Goal: Information Seeking & Learning: Learn about a topic

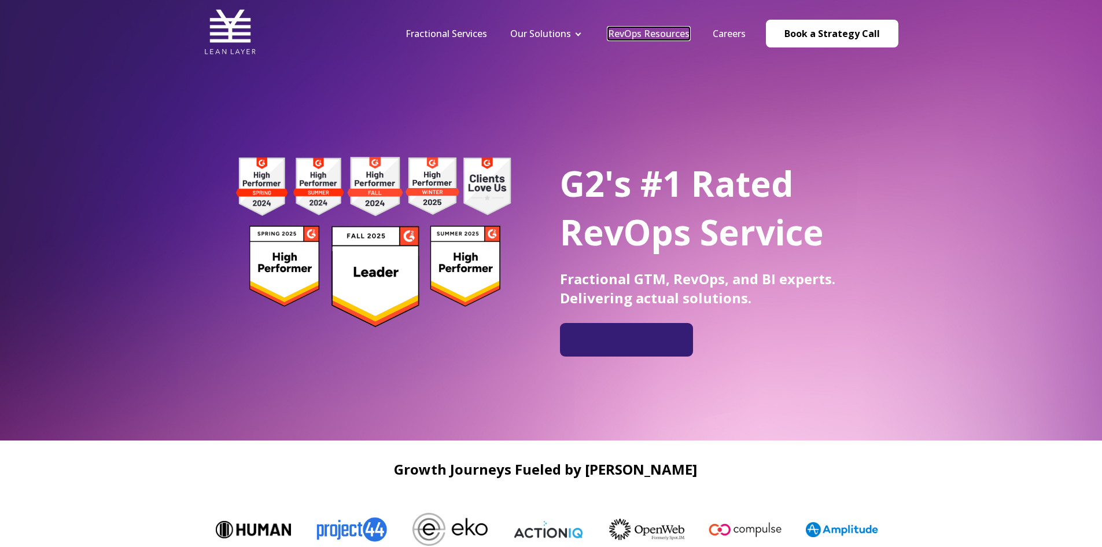
click at [629, 32] on link "RevOps Resources" at bounding box center [649, 33] width 82 height 13
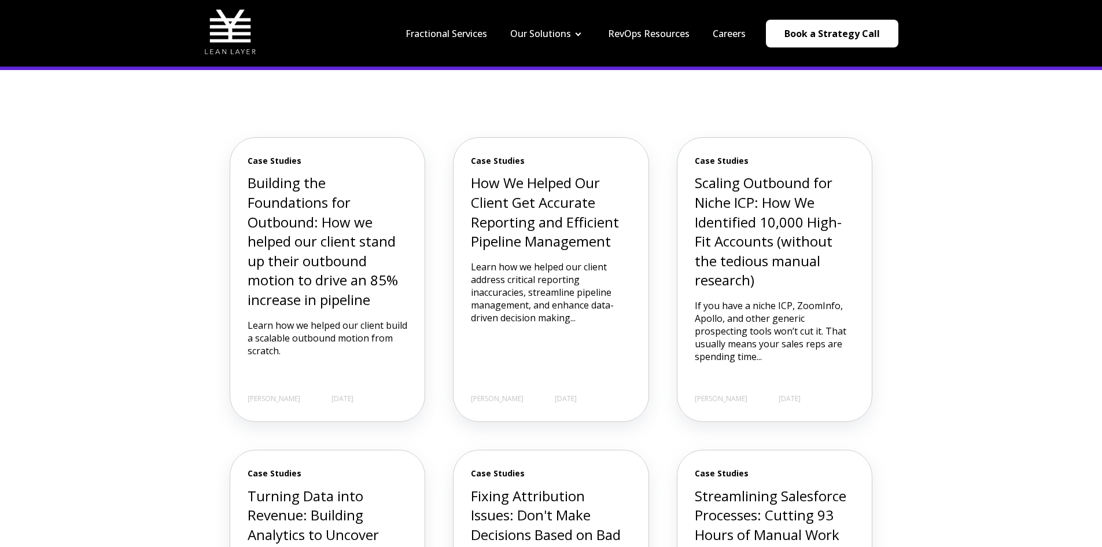
scroll to position [289, 0]
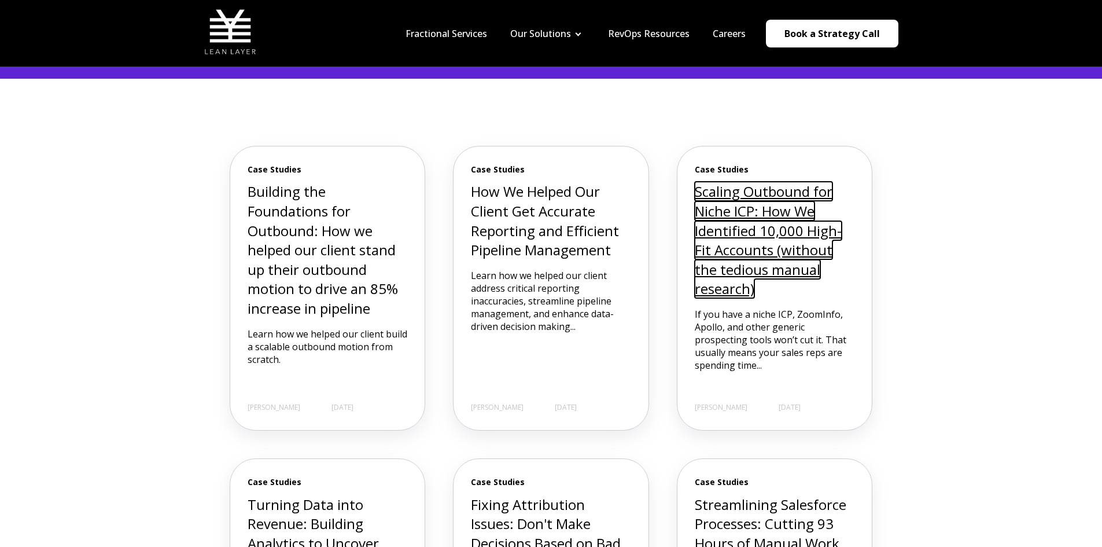
click at [779, 248] on link "Scaling Outbound for Niche ICP: How We Identified 10,000 High-Fit Accounts (wit…" at bounding box center [768, 240] width 147 height 116
